Goal: Information Seeking & Learning: Learn about a topic

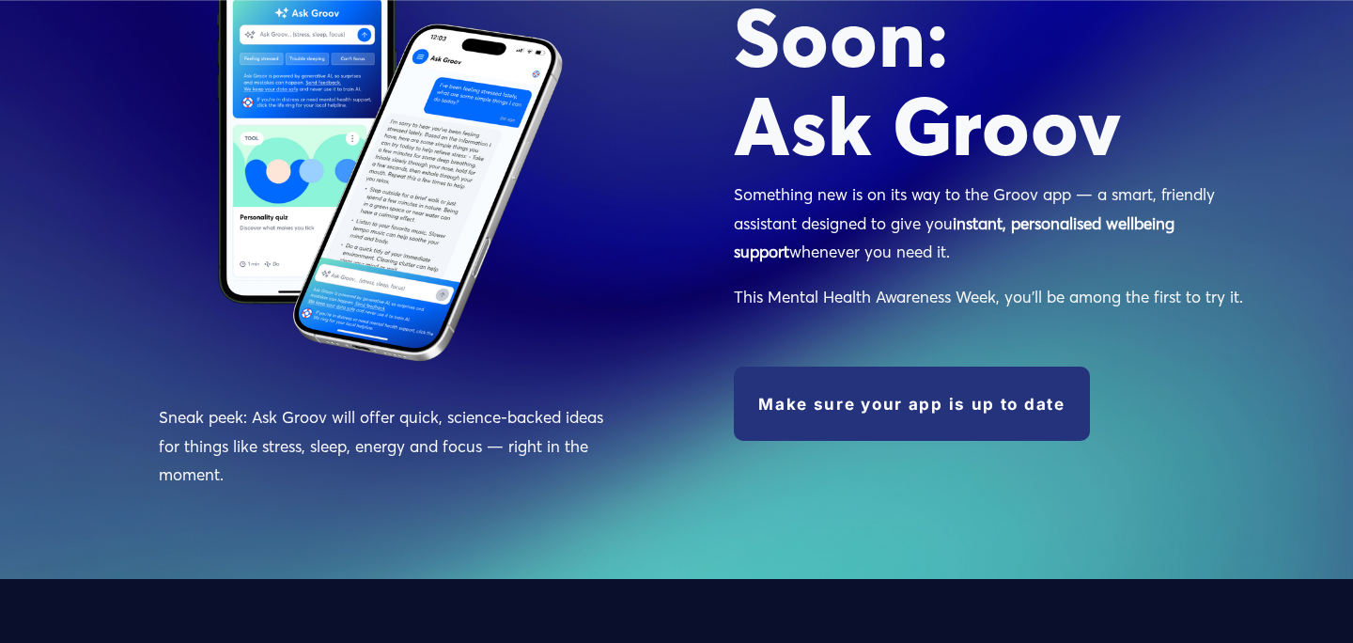
scroll to position [2132, 0]
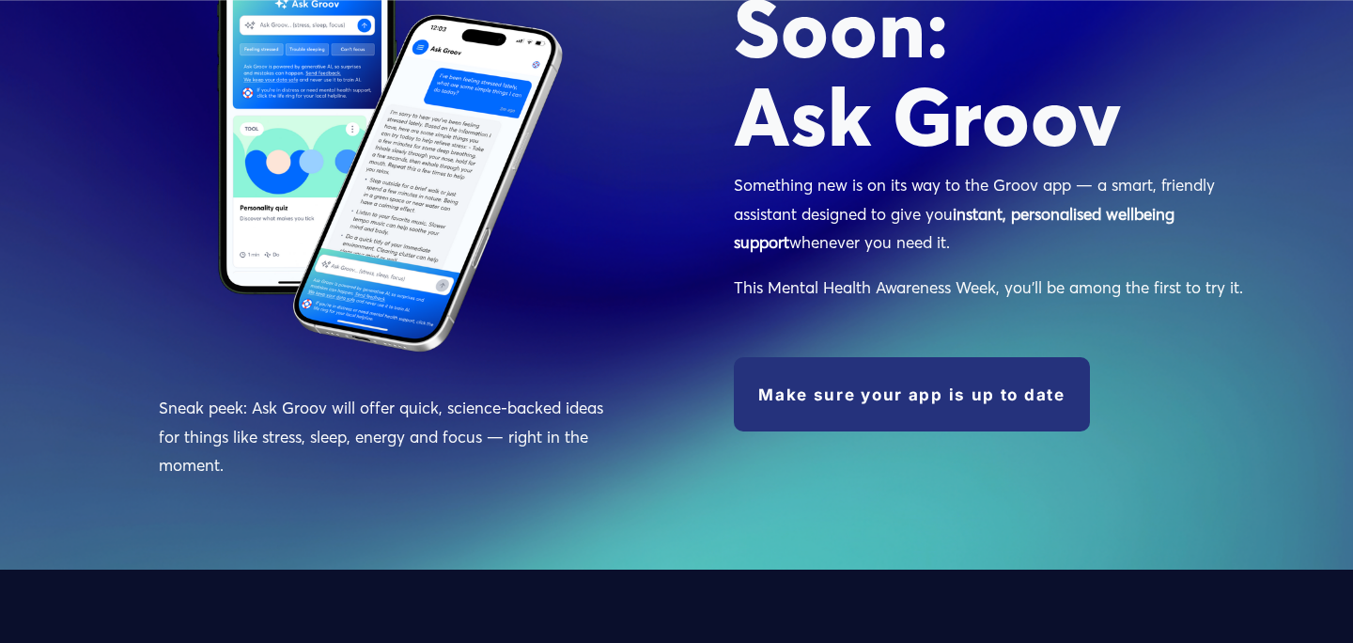
click at [881, 401] on link "Make sure your app is up to date" at bounding box center [912, 394] width 356 height 75
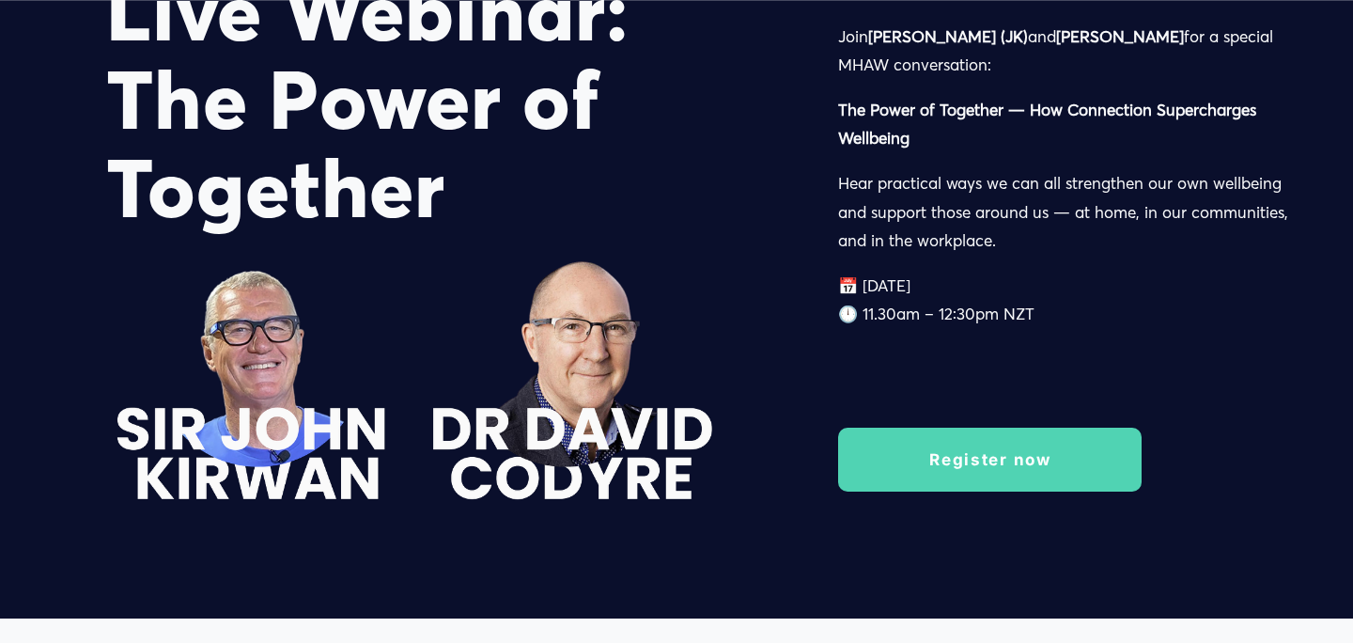
scroll to position [2827, 0]
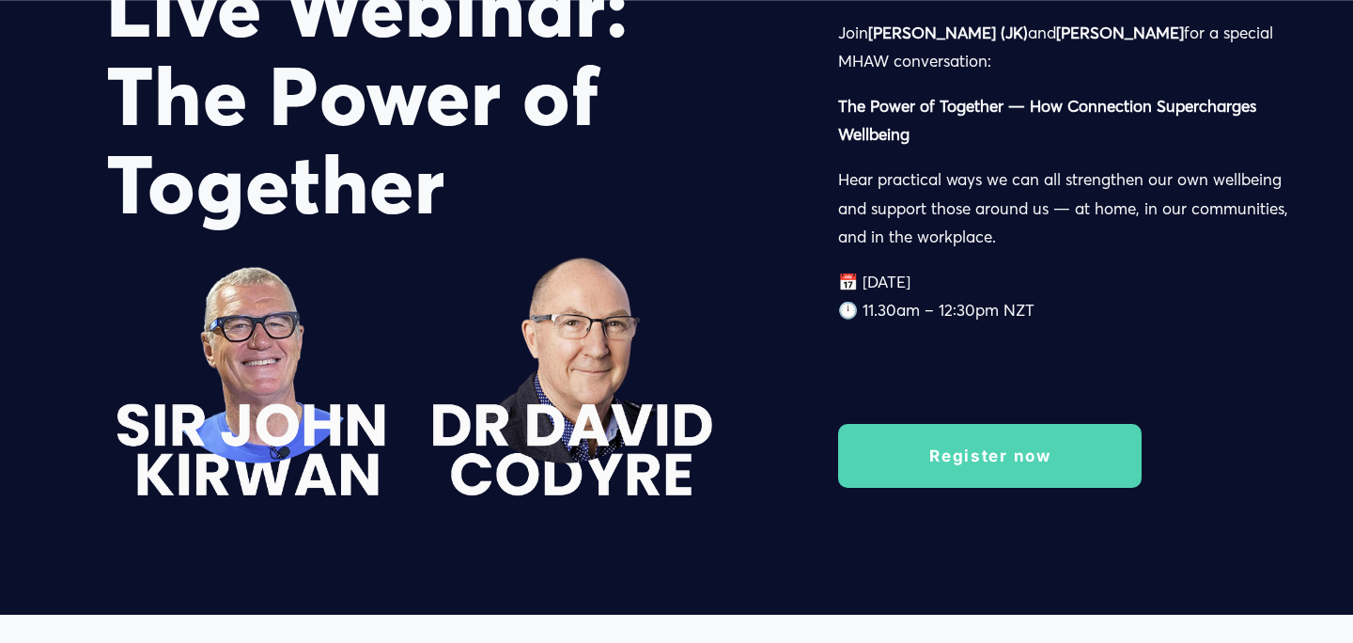
click at [968, 453] on link "Register now" at bounding box center [990, 456] width 304 height 64
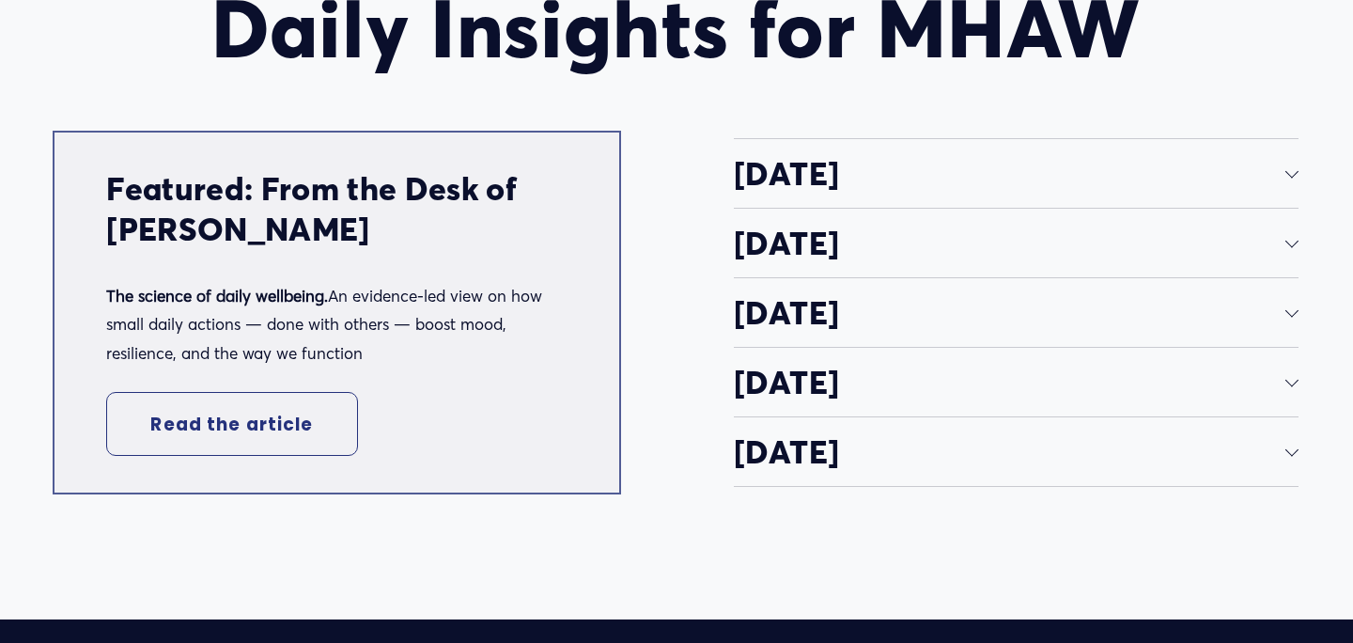
scroll to position [3558, 0]
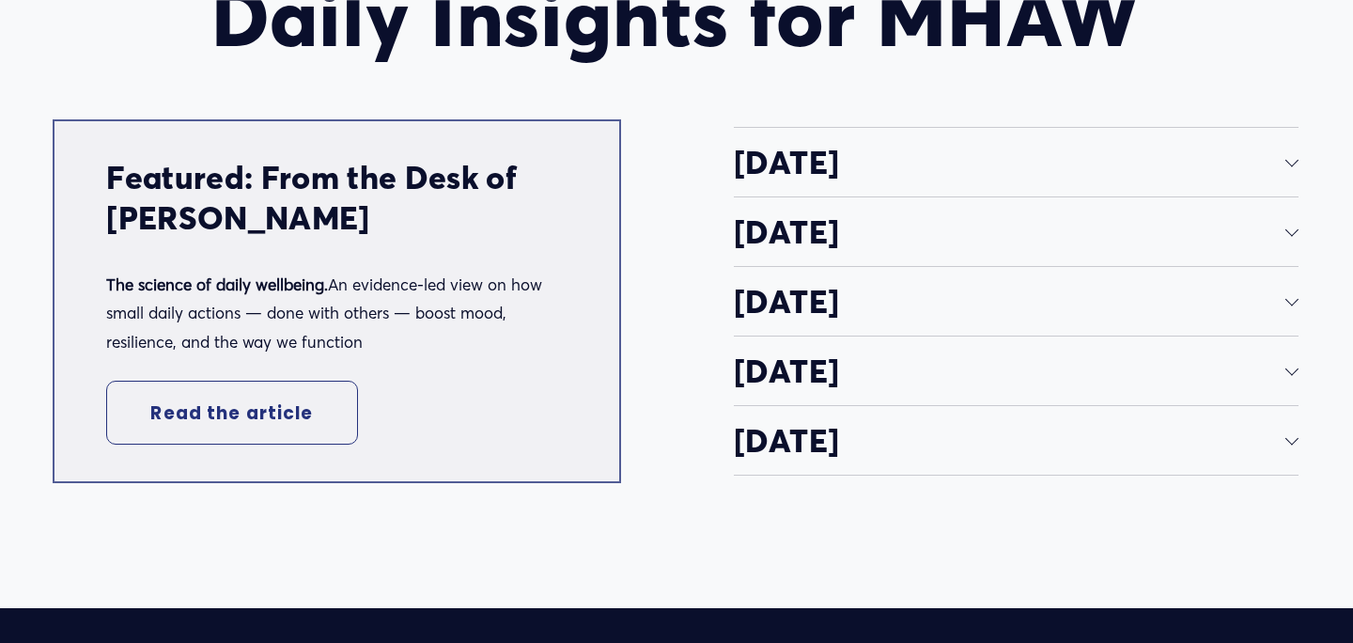
click at [1288, 162] on div at bounding box center [1292, 159] width 13 height 13
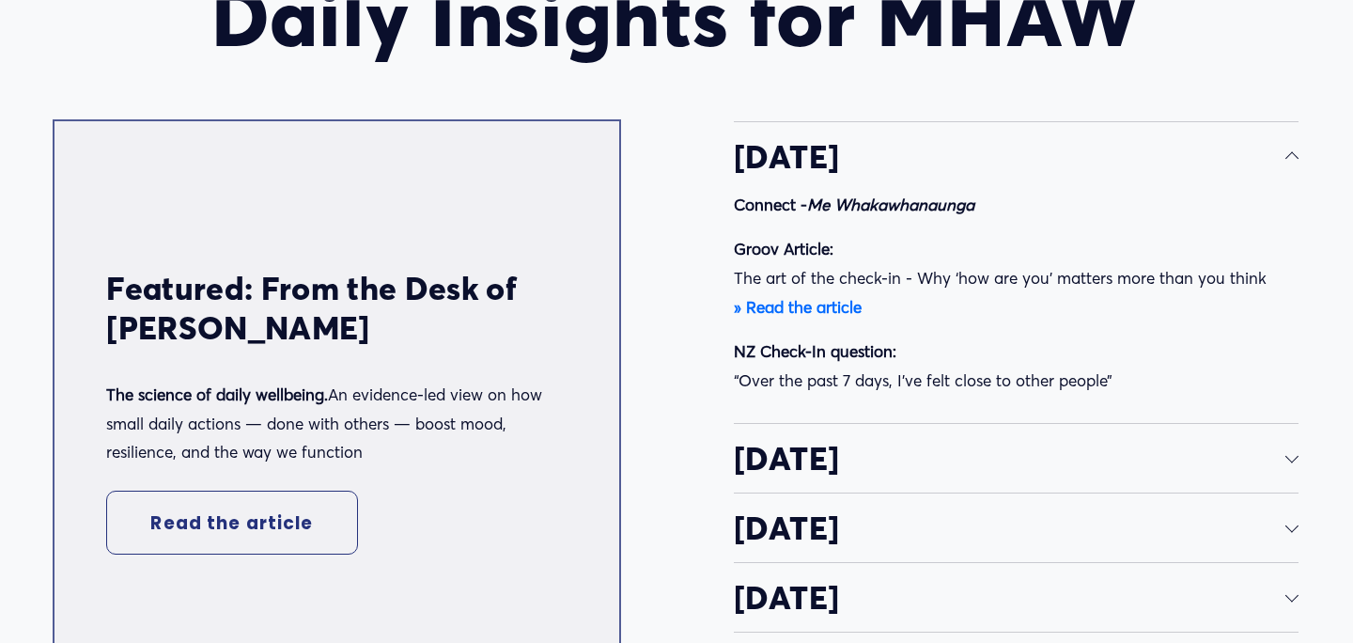
click at [810, 306] on strong "» Read the article" at bounding box center [798, 307] width 128 height 20
click at [1285, 159] on span "[DATE]" at bounding box center [1010, 156] width 552 height 40
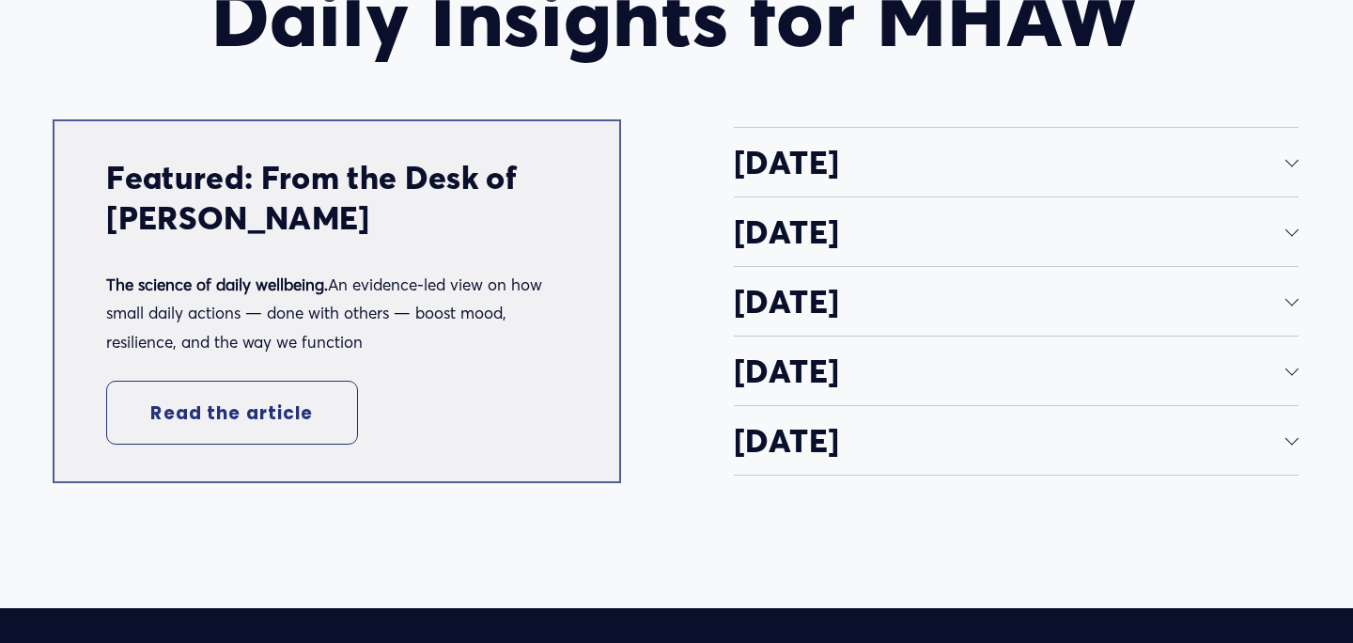
click at [248, 405] on link "Read the article" at bounding box center [231, 413] width 251 height 64
click at [1292, 234] on div at bounding box center [1292, 229] width 13 height 13
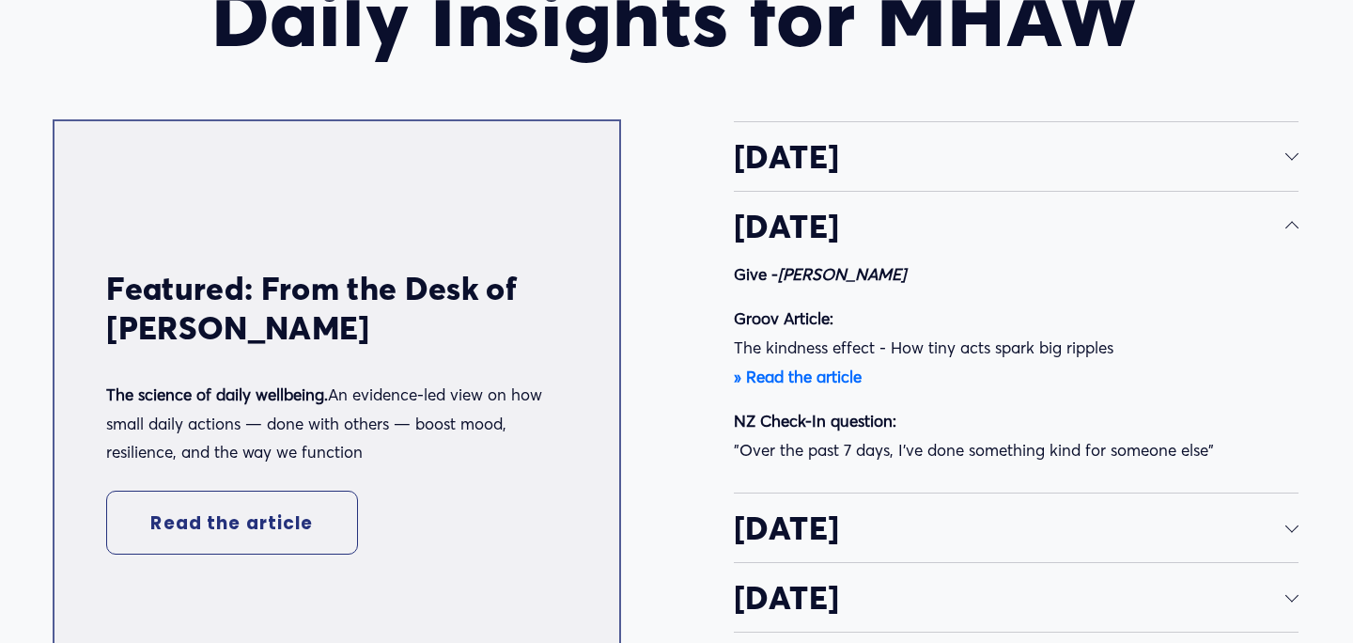
click at [813, 370] on strong "» Read the article" at bounding box center [798, 377] width 128 height 20
click at [1291, 226] on div at bounding box center [1292, 228] width 13 height 13
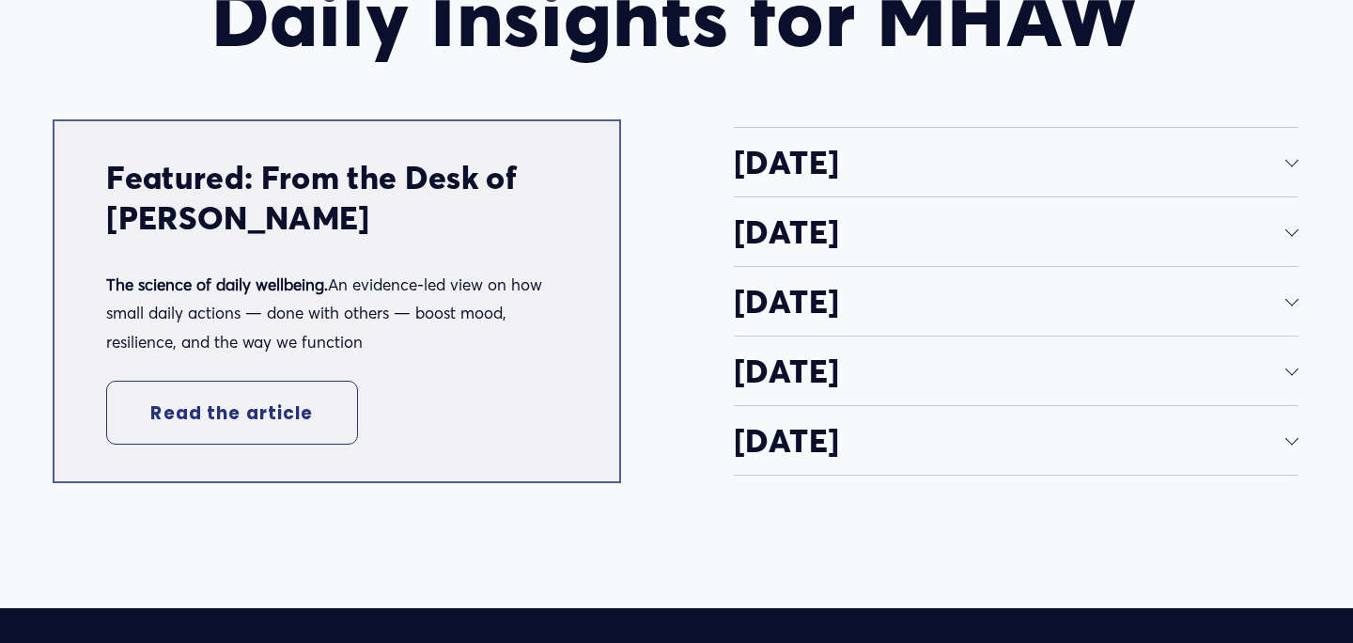
click at [1291, 307] on div at bounding box center [1292, 301] width 13 height 13
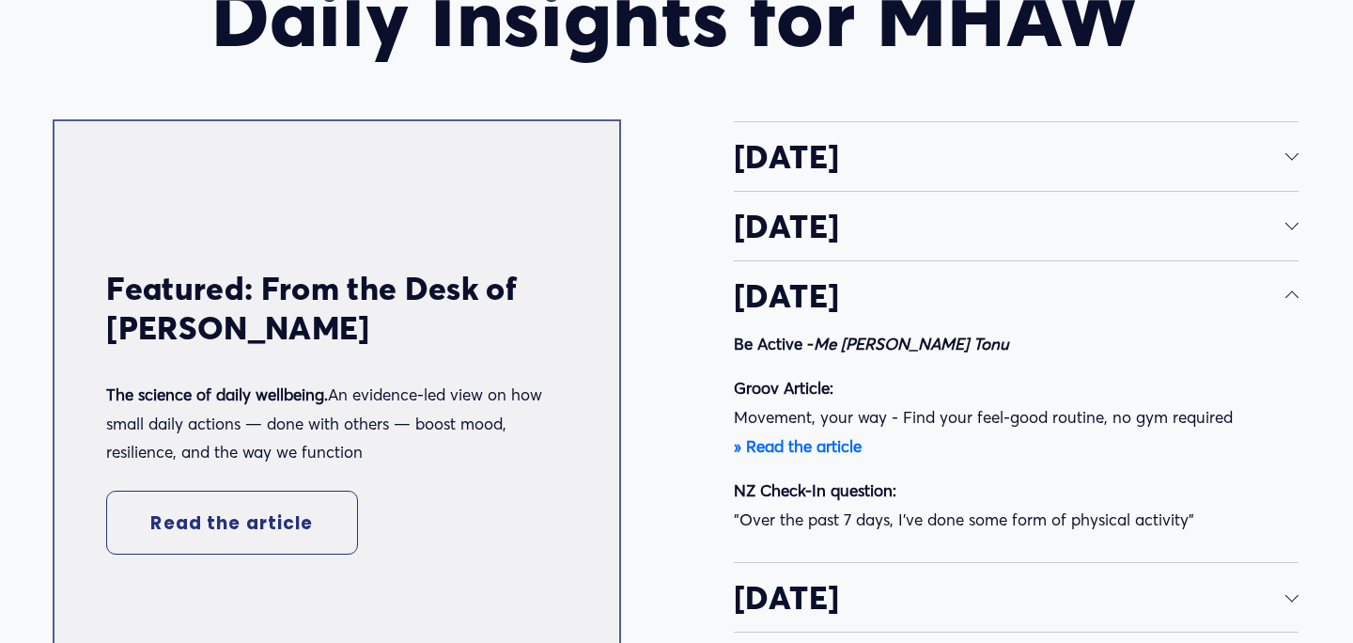
click at [831, 445] on strong "» Read the article" at bounding box center [798, 446] width 128 height 20
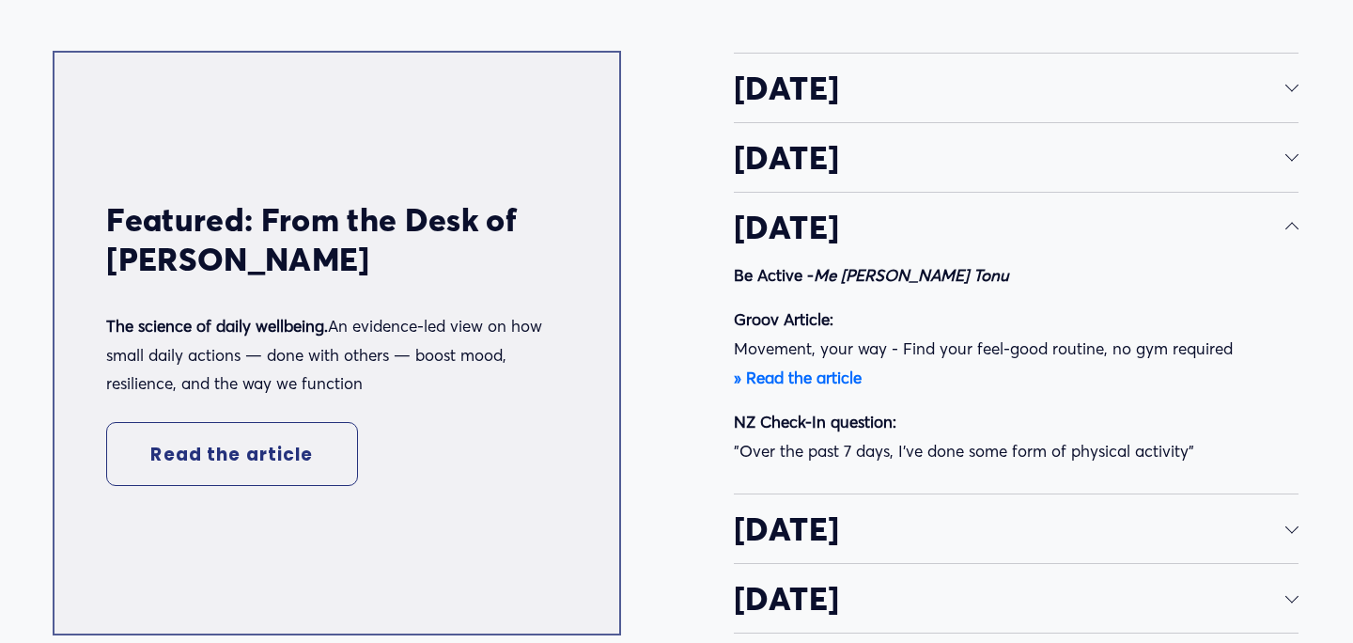
scroll to position [3656, 0]
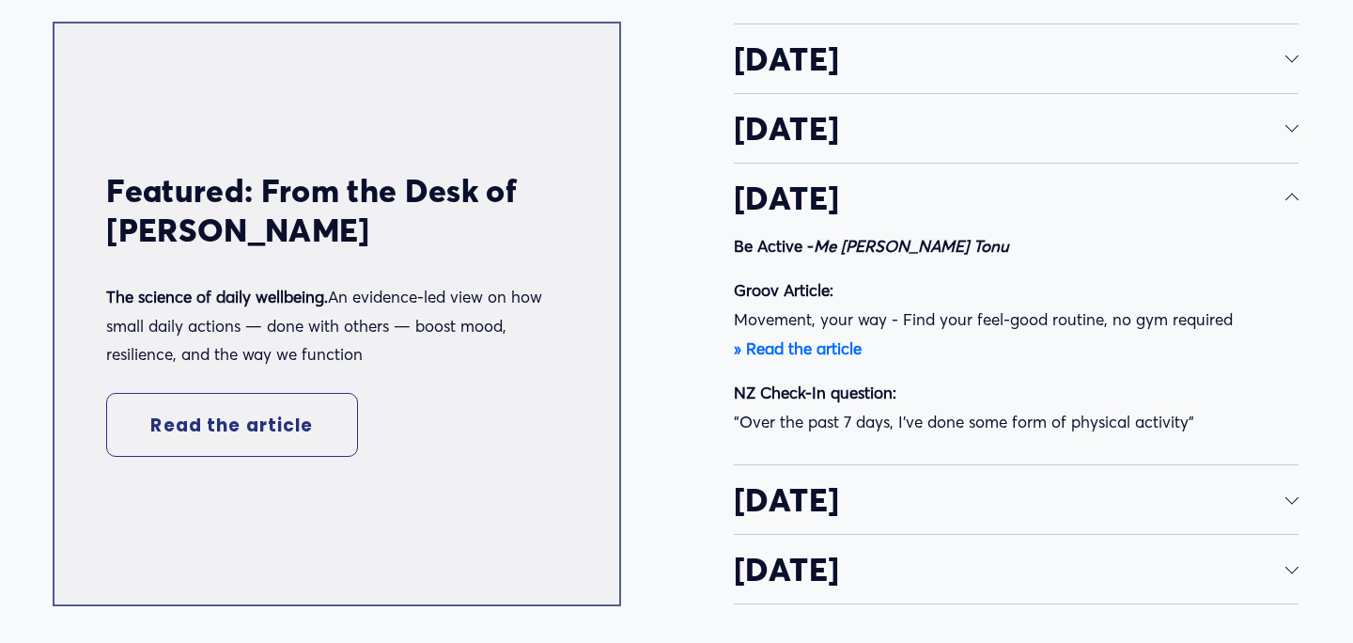
click at [1300, 195] on div "Daily Insights for MHAW Featured: From the Desk of Dr Fiona Crichton The scienc…" at bounding box center [676, 258] width 1353 height 767
drag, startPoint x: 1291, startPoint y: 191, endPoint x: 1283, endPoint y: 207, distance: 18.1
click at [1291, 191] on div at bounding box center [1292, 197] width 13 height 13
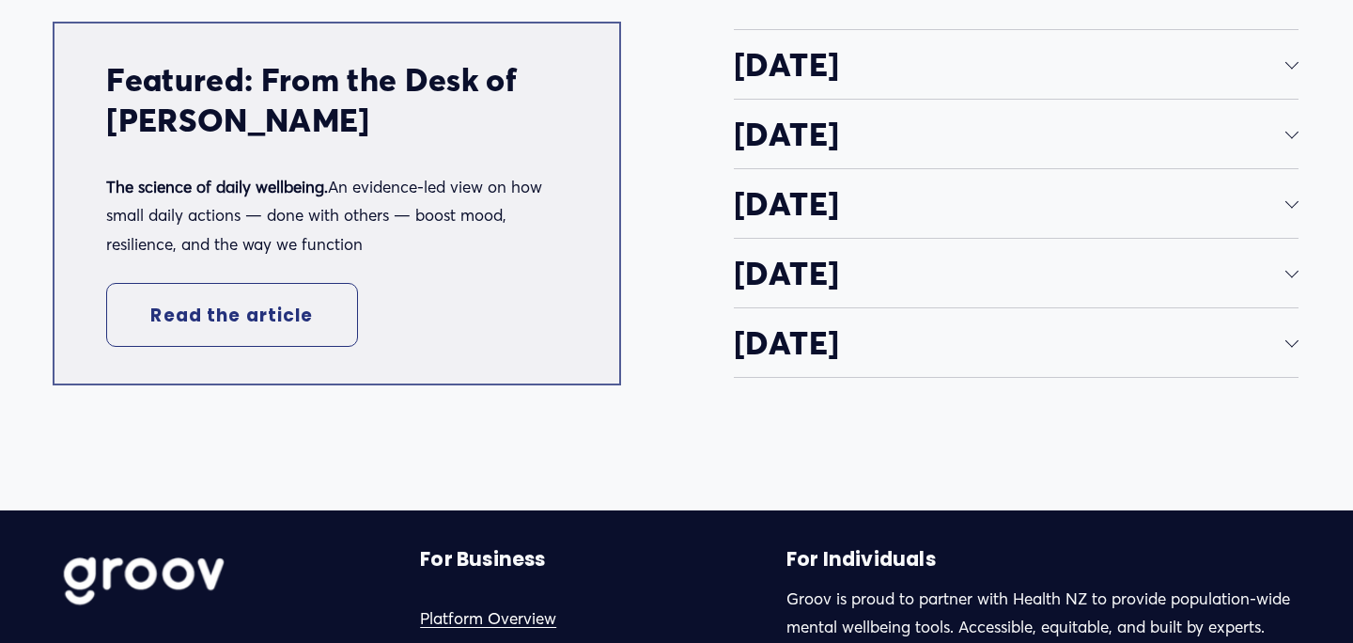
click at [1295, 279] on button "[DATE]" at bounding box center [1016, 273] width 565 height 69
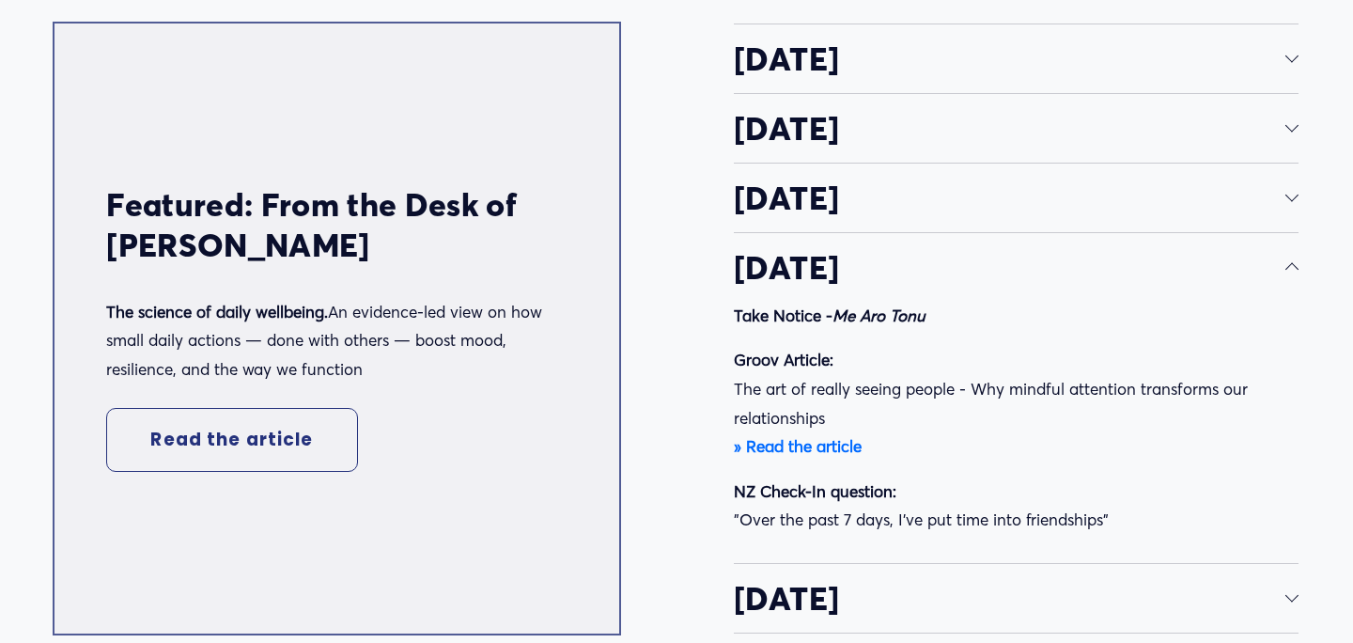
click at [834, 446] on strong "» Read the article" at bounding box center [798, 446] width 128 height 20
click at [1287, 260] on div at bounding box center [1292, 266] width 13 height 13
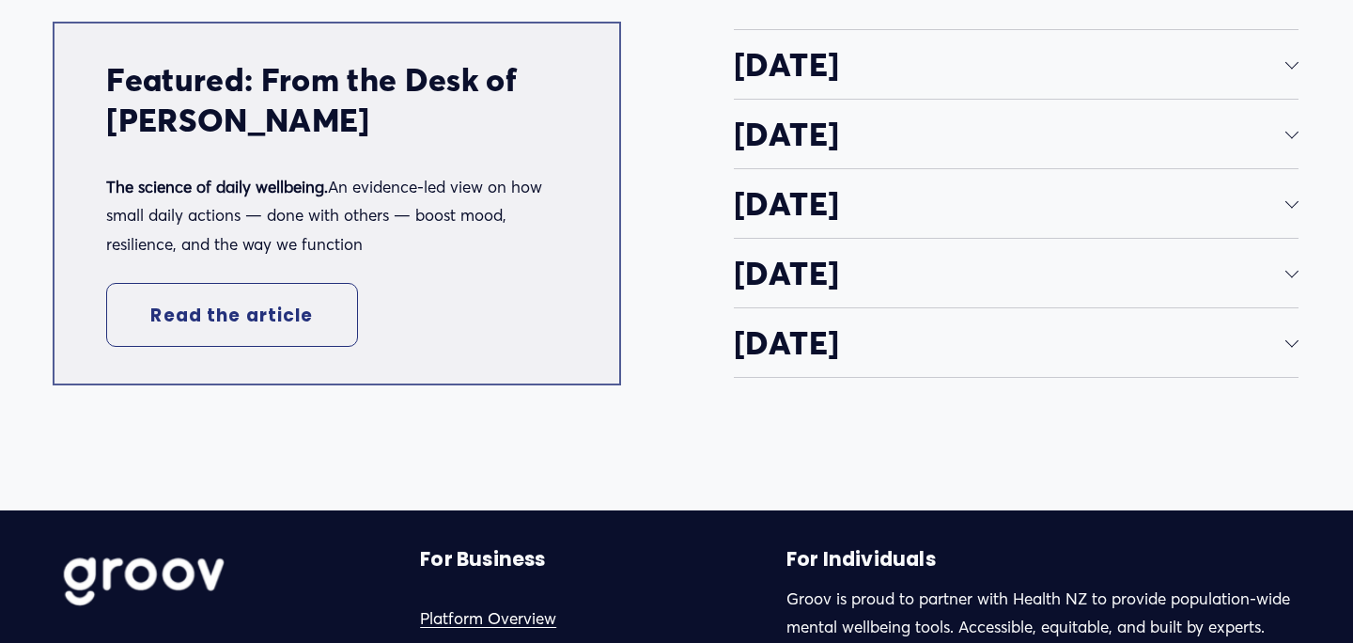
click at [1291, 342] on div at bounding box center [1292, 340] width 13 height 13
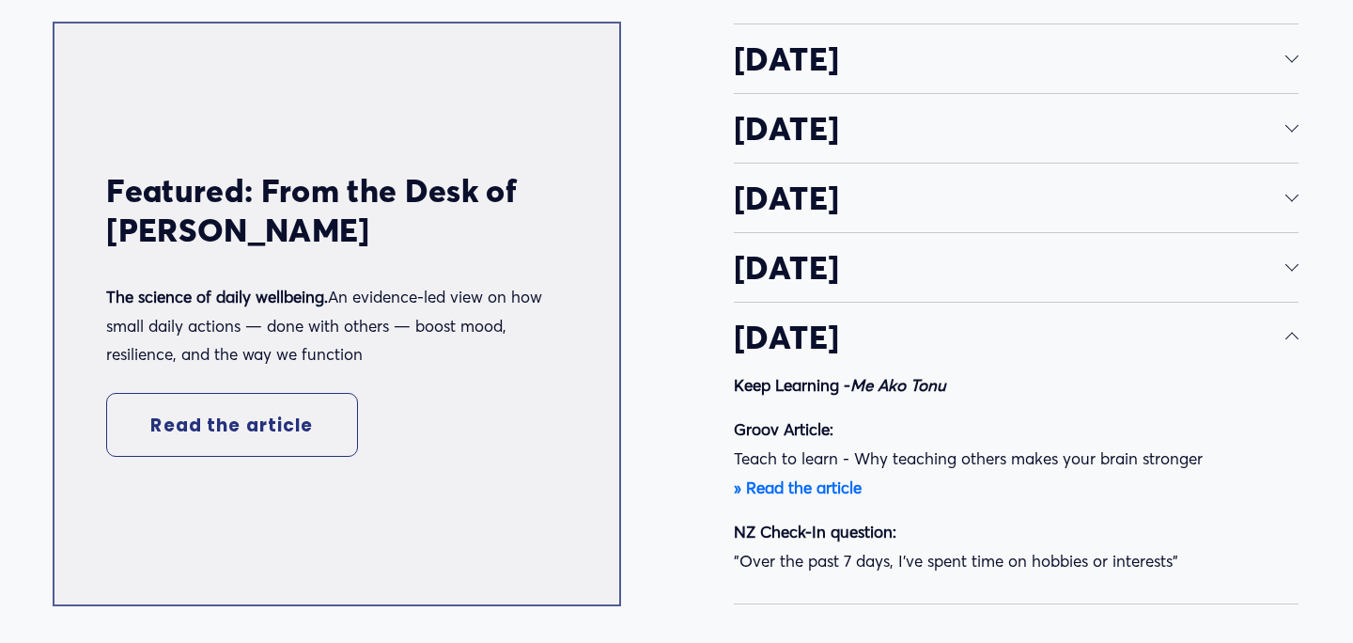
click at [823, 488] on strong "» Read the article" at bounding box center [798, 487] width 128 height 20
click at [1297, 332] on div at bounding box center [1292, 336] width 13 height 13
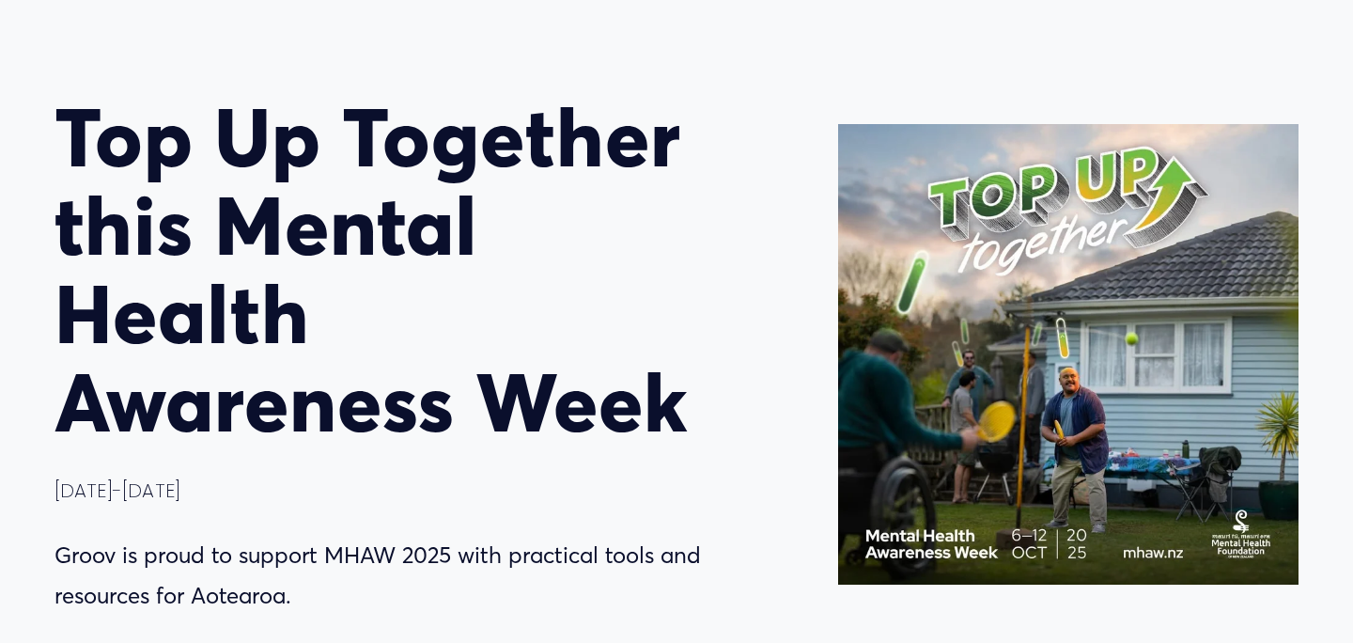
scroll to position [0, 0]
